Goal: Find specific page/section: Find specific page/section

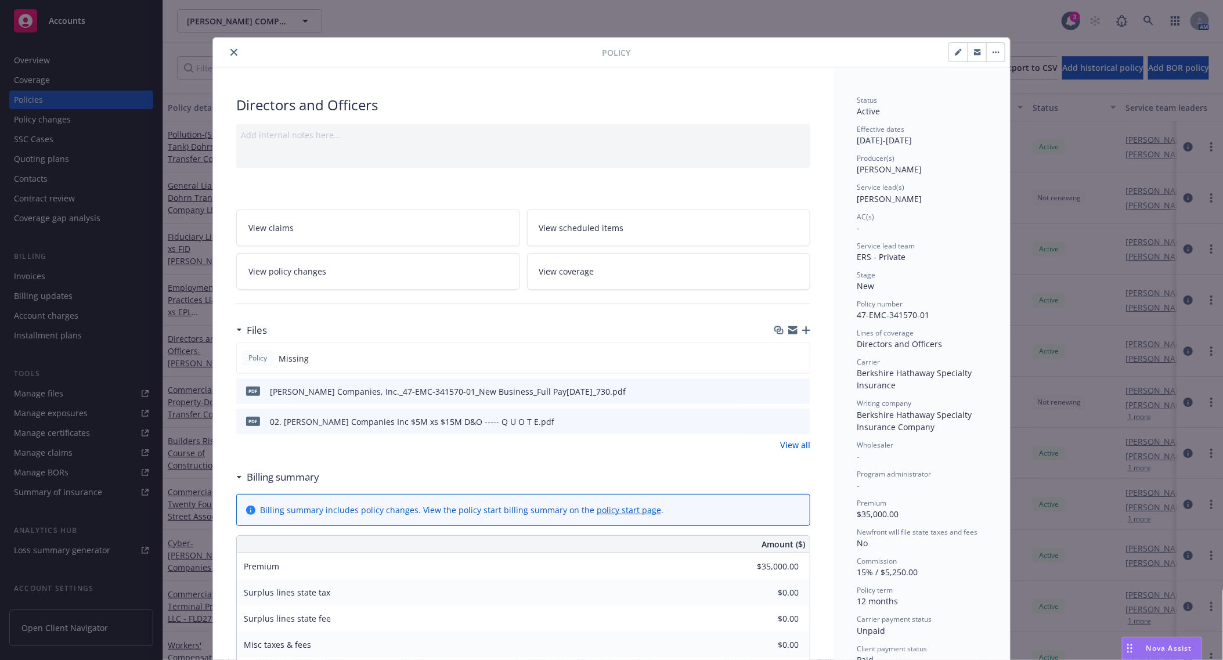
click at [230, 50] on icon "close" at bounding box center [233, 52] width 7 height 7
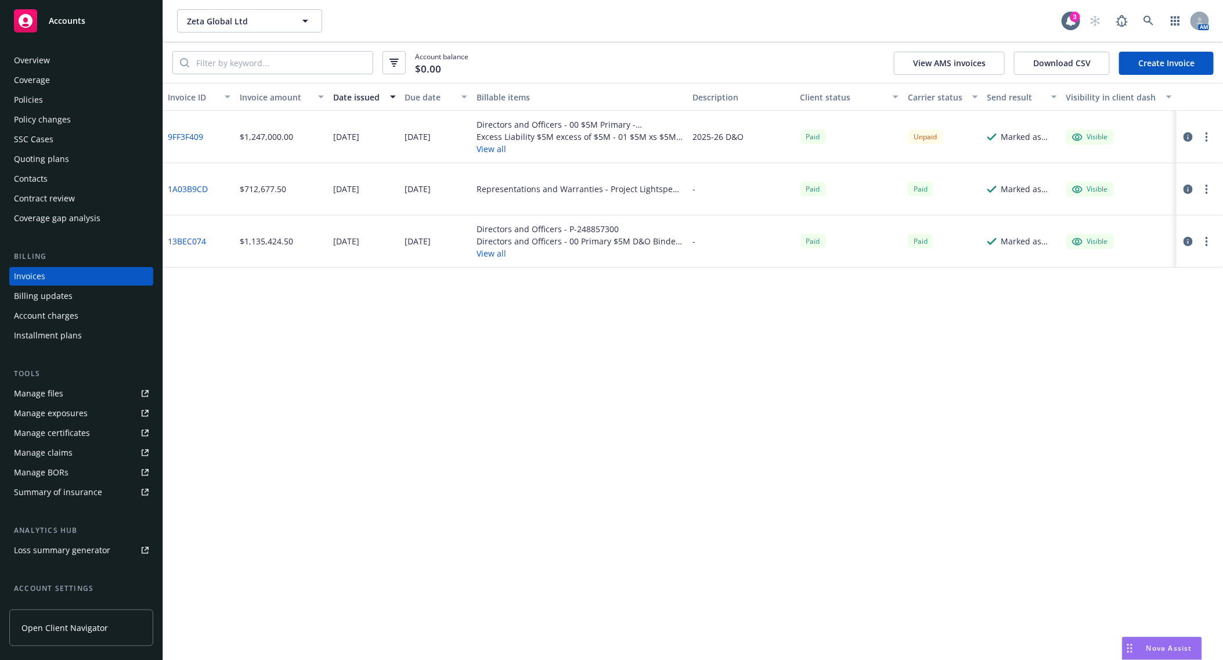
click at [564, 34] on div "Zeta Global Ltd Zeta Global Ltd 3 AM" at bounding box center [693, 21] width 1060 height 42
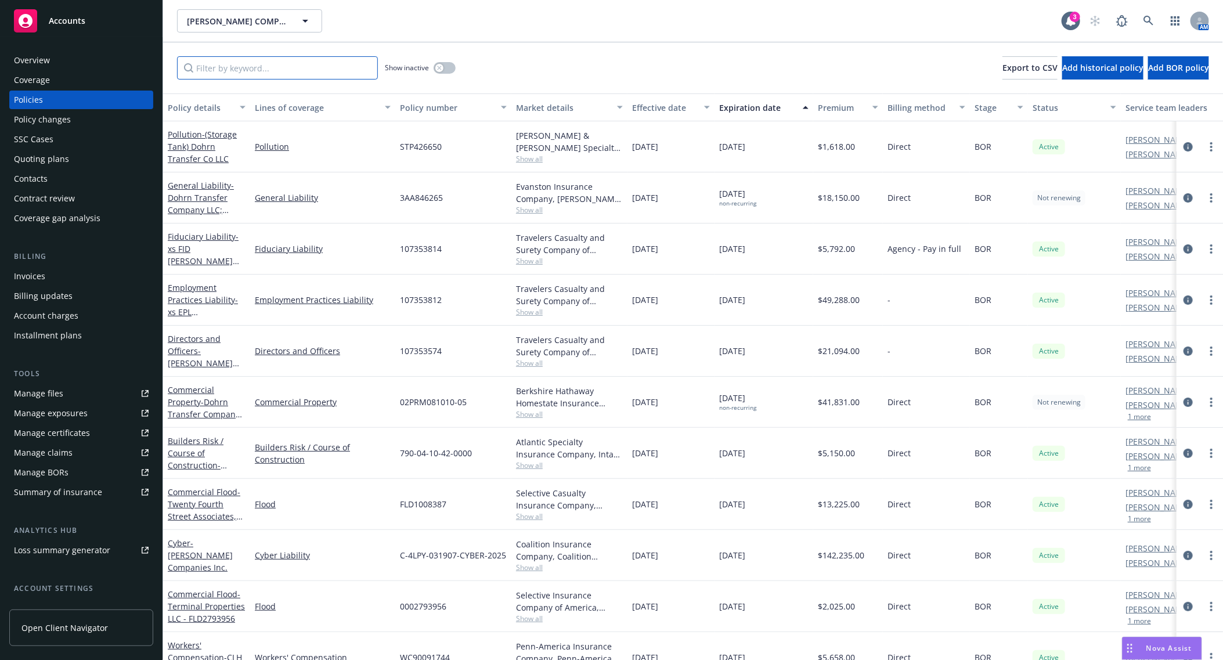
click at [202, 65] on input "Filter by keyword..." at bounding box center [277, 67] width 201 height 23
paste input "6,125.00"
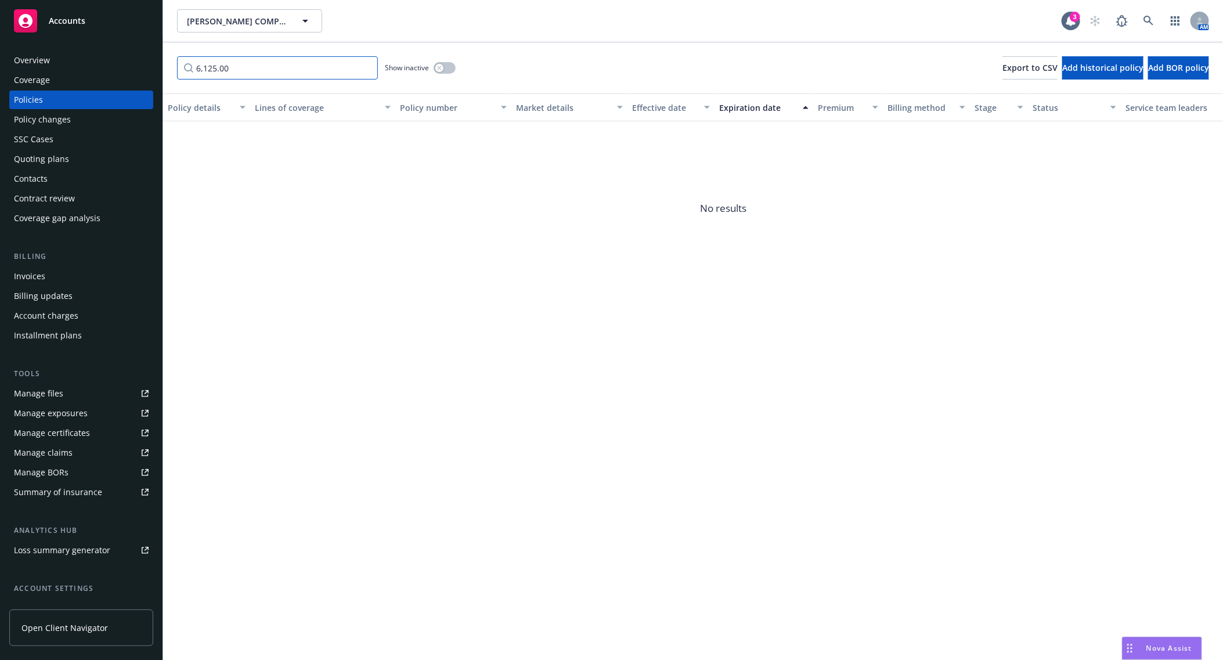
type input "6,125.00"
click at [75, 275] on div "Invoices" at bounding box center [81, 276] width 135 height 19
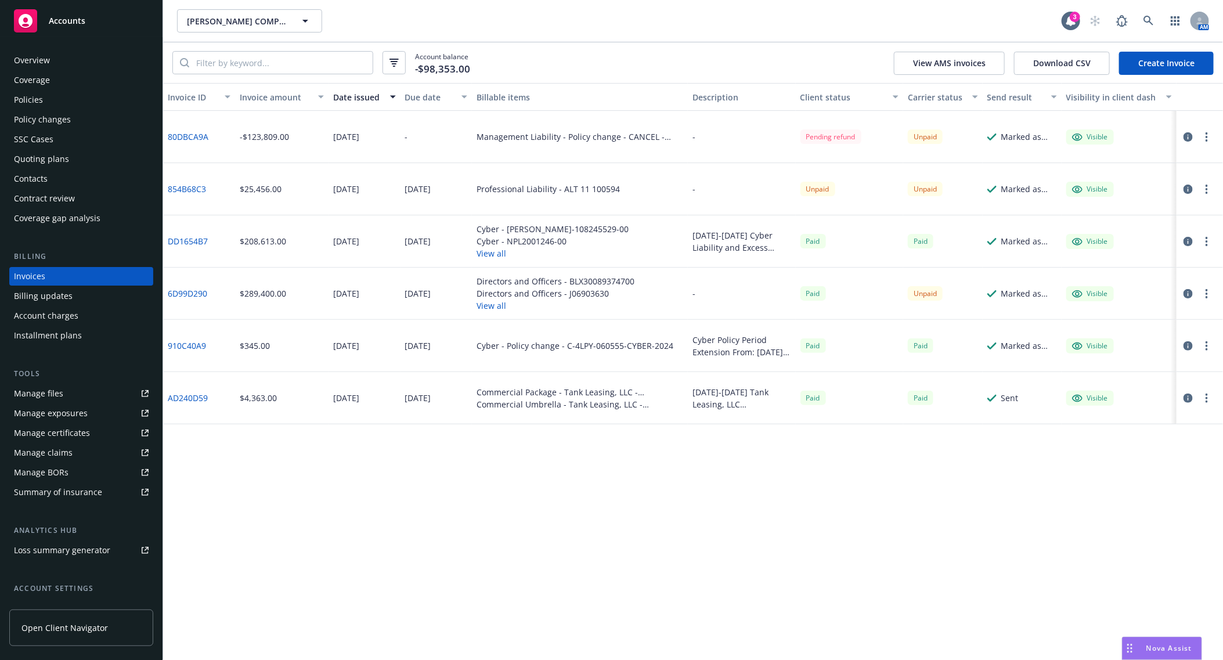
click at [195, 296] on link "6D99D290" at bounding box center [187, 293] width 39 height 12
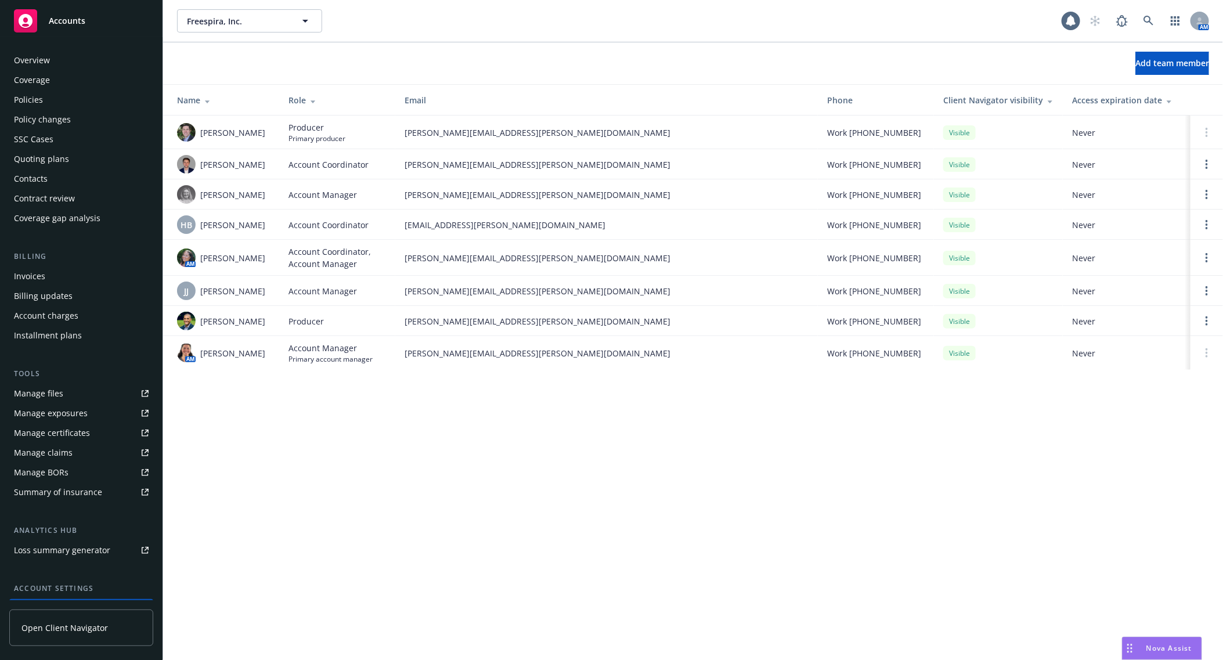
scroll to position [96, 0]
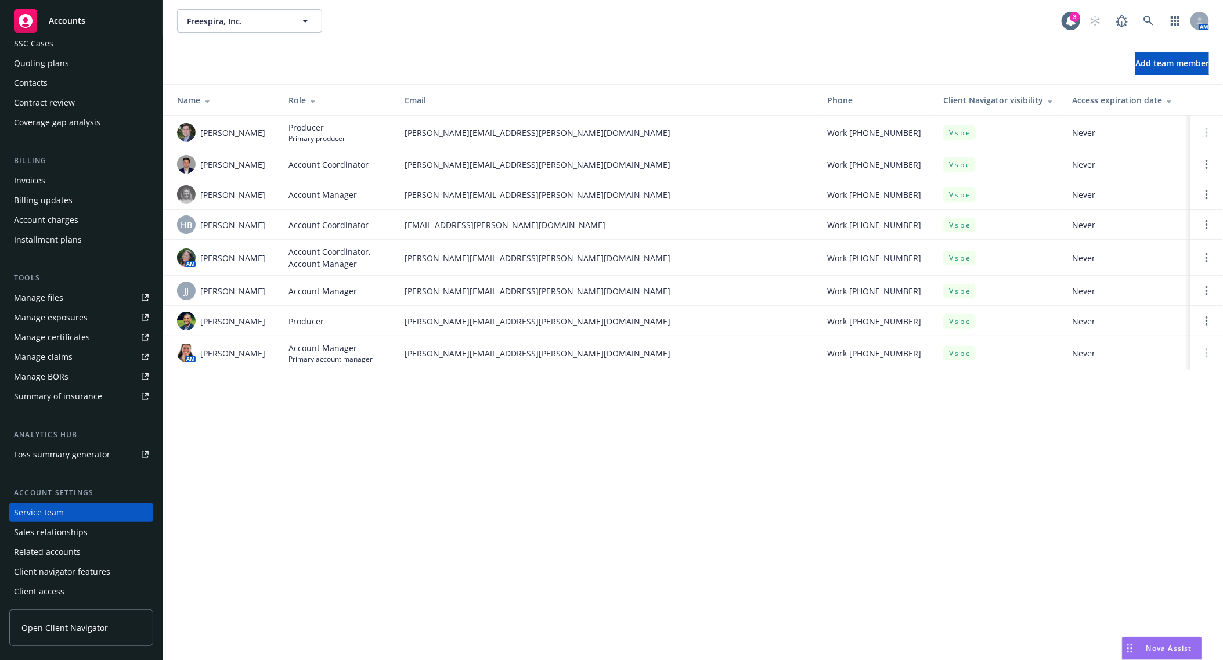
click at [237, 326] on span "[PERSON_NAME]" at bounding box center [232, 321] width 65 height 12
copy span "[PERSON_NAME]"
